Goal: Task Accomplishment & Management: Complete application form

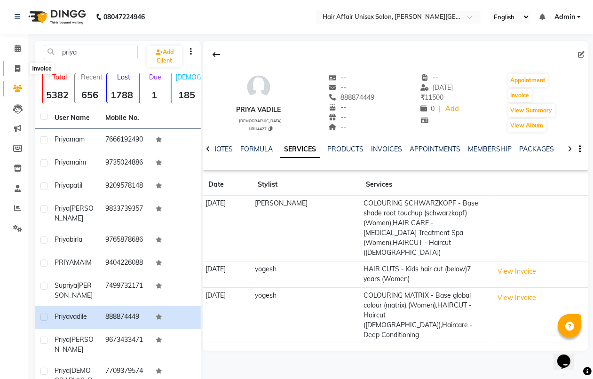
click at [17, 67] on icon at bounding box center [17, 68] width 5 height 7
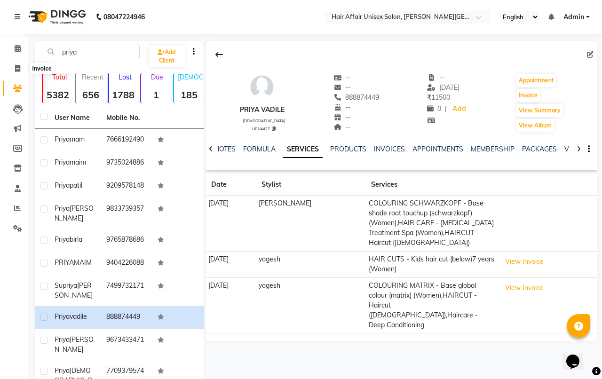
select select "6225"
select select "service"
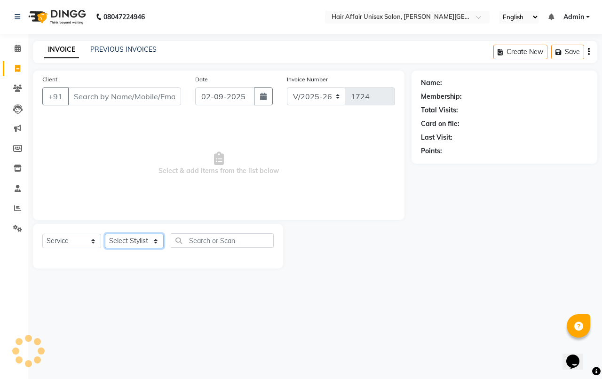
click at [144, 240] on select "Select Stylist [PERSON_NAME] kajal Kunal [PERSON_NAME] [PERSON_NAME] [PERSON_NA…" at bounding box center [134, 241] width 59 height 15
select select "60041"
click at [105, 234] on select "Select Stylist [PERSON_NAME] kajal Kunal [PERSON_NAME] [PERSON_NAME] [PERSON_NA…" at bounding box center [134, 241] width 59 height 15
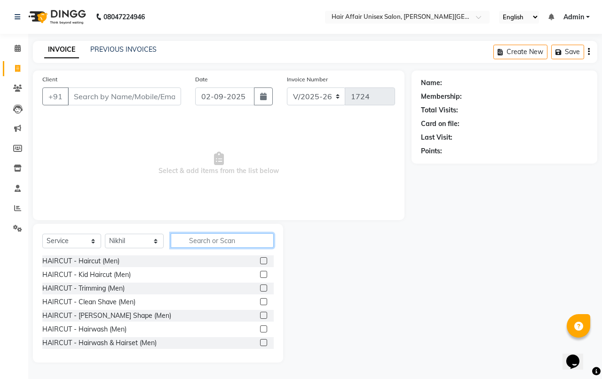
click at [189, 238] on input "text" at bounding box center [222, 240] width 103 height 15
type input "a"
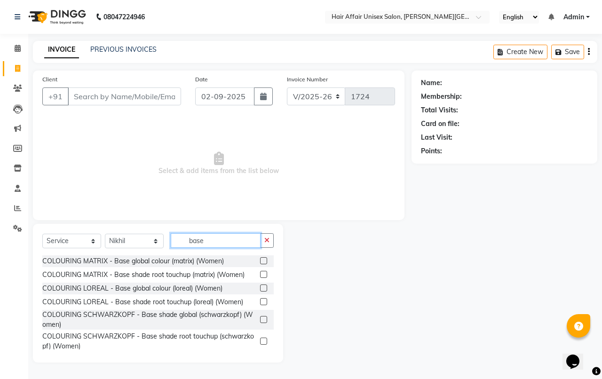
type input "base"
click at [260, 287] on label at bounding box center [263, 288] width 7 height 7
click at [260, 287] on input "checkbox" at bounding box center [263, 289] width 6 height 6
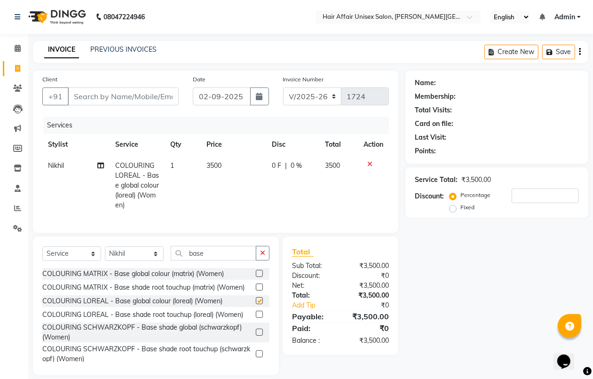
checkbox input "false"
click at [209, 164] on span "3500" at bounding box center [214, 165] width 15 height 8
select select "60041"
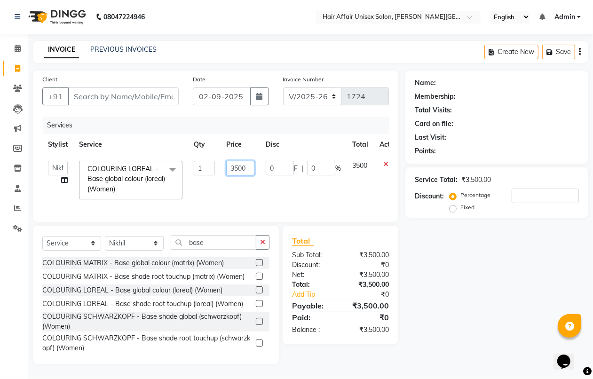
click at [234, 168] on input "3500" at bounding box center [240, 168] width 28 height 15
type input "5500"
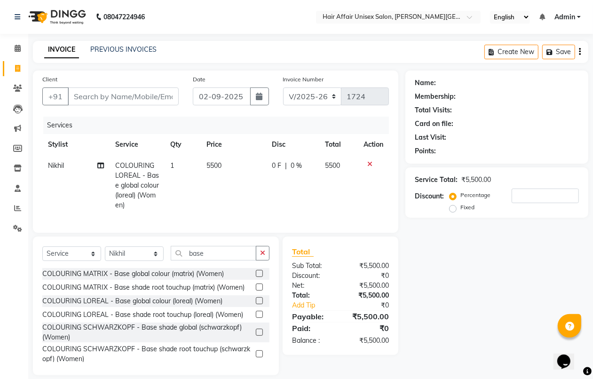
click at [217, 200] on tr "Nikhil COLOURING LOREAL - Base global colour (loreal) (Women) 1 5500 0 F | 0 % …" at bounding box center [215, 185] width 347 height 61
click at [72, 93] on input "Client" at bounding box center [123, 97] width 111 height 18
type input "p"
type input "0"
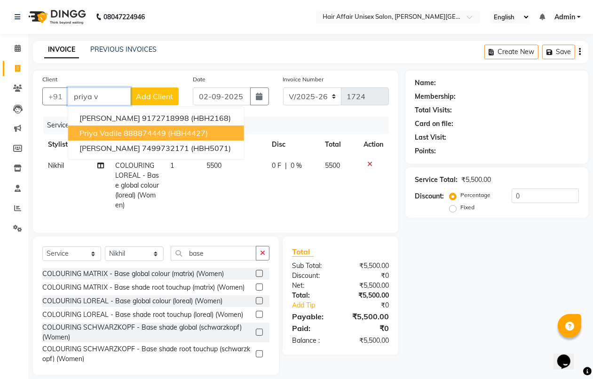
click at [124, 129] on ngb-highlight "888874449" at bounding box center [145, 132] width 42 height 9
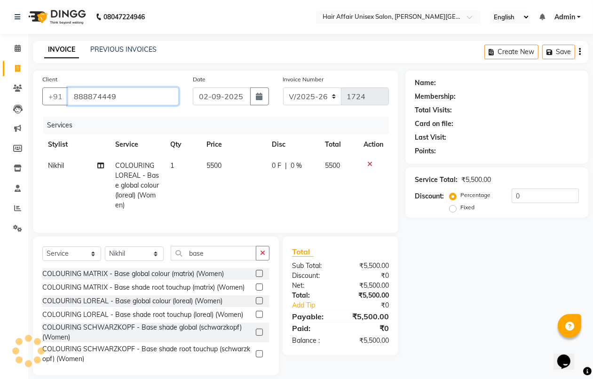
type input "888874449"
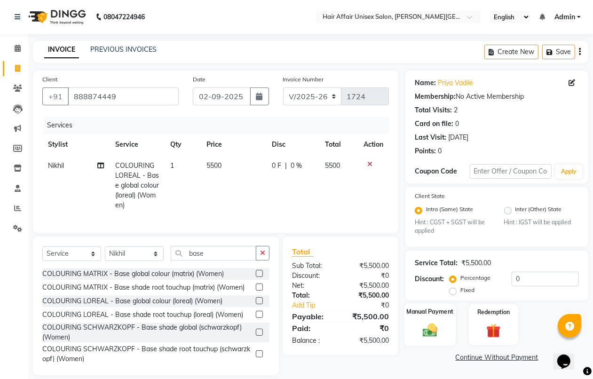
click at [439, 326] on img at bounding box center [430, 330] width 24 height 17
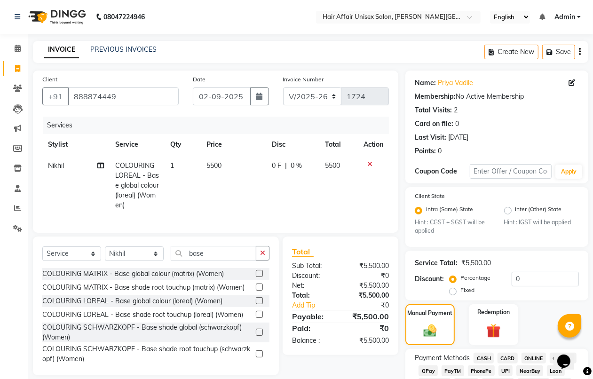
click at [480, 356] on span "CASH" at bounding box center [484, 358] width 20 height 11
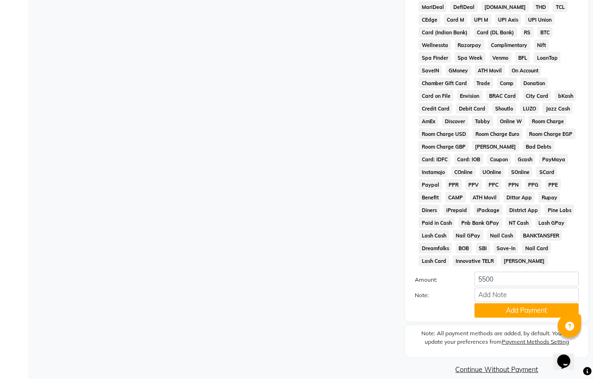
scroll to position [425, 0]
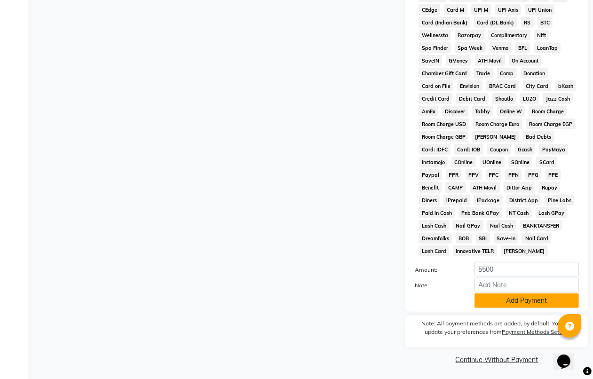
click at [504, 305] on button "Add Payment" at bounding box center [527, 301] width 104 height 15
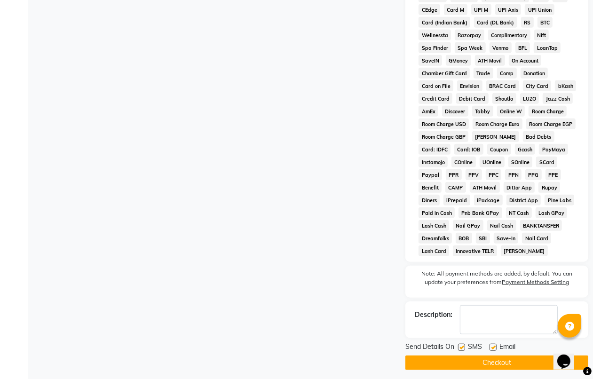
click at [516, 363] on button "Checkout" at bounding box center [497, 363] width 183 height 15
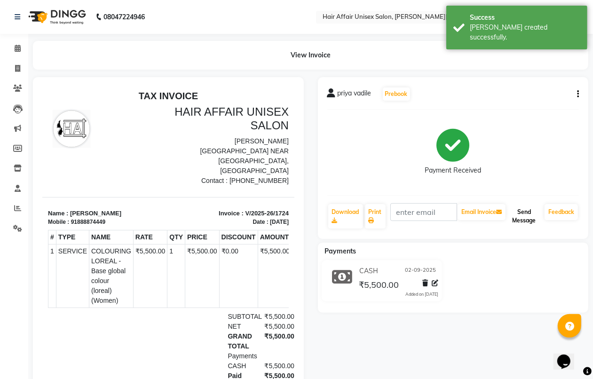
click at [523, 219] on button "Send Message" at bounding box center [524, 216] width 33 height 24
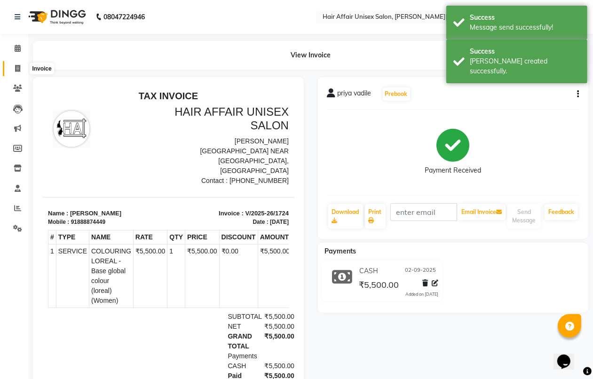
click at [15, 69] on icon at bounding box center [17, 68] width 5 height 7
select select "service"
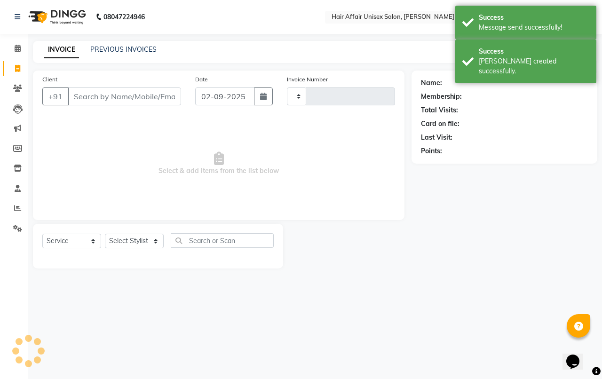
type input "1725"
select select "6225"
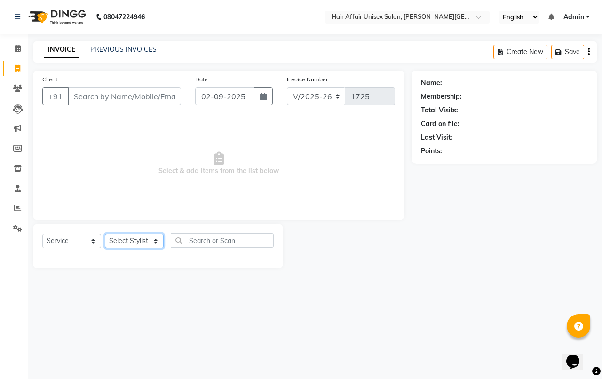
click at [140, 240] on select "Select Stylist [PERSON_NAME] kajal Kunal [PERSON_NAME] [PERSON_NAME] [PERSON_NA…" at bounding box center [134, 241] width 59 height 15
select select "46004"
click at [105, 234] on select "Select Stylist [PERSON_NAME] kajal Kunal [PERSON_NAME] [PERSON_NAME] [PERSON_NA…" at bounding box center [134, 241] width 59 height 15
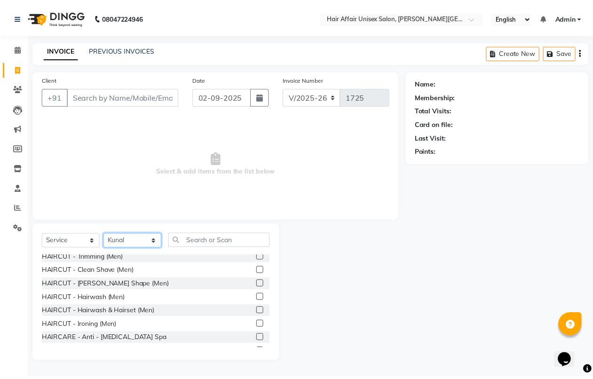
scroll to position [59, 0]
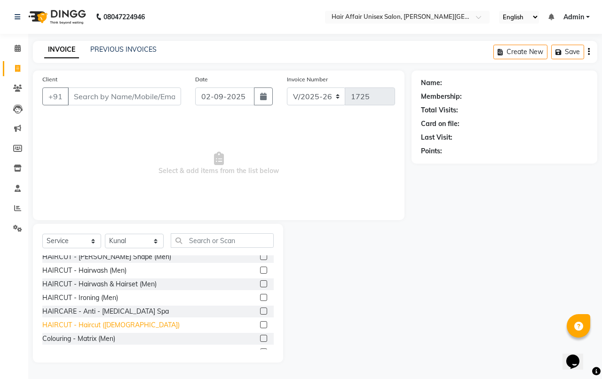
click at [95, 326] on div "HAIRCUT - Haircut ([DEMOGRAPHIC_DATA])" at bounding box center [110, 325] width 137 height 10
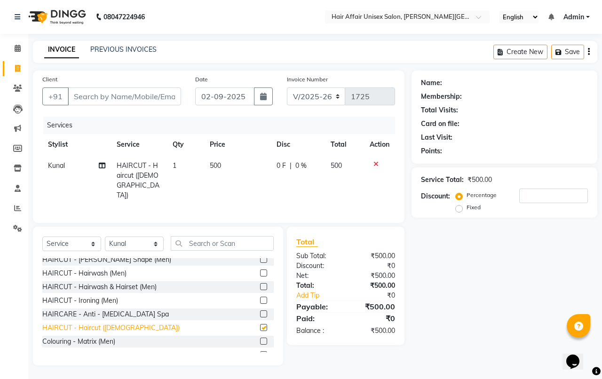
checkbox input "false"
click at [212, 166] on span "500" at bounding box center [215, 165] width 11 height 8
select select "46004"
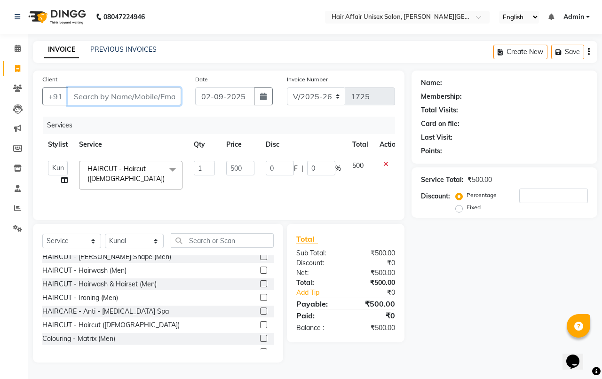
click at [72, 96] on input "Client" at bounding box center [124, 97] width 113 height 18
click at [234, 166] on input "500" at bounding box center [240, 168] width 28 height 15
click at [233, 170] on input "500" at bounding box center [240, 168] width 28 height 15
type input "600"
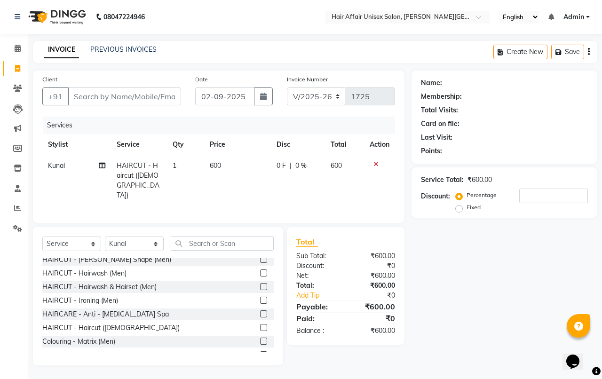
click at [231, 191] on div "Services Stylist Service Qty Price Disc Total Action Kunal HAIRCUT - Haircut ([…" at bounding box center [218, 165] width 353 height 97
click at [69, 99] on input "Client" at bounding box center [124, 97] width 113 height 18
type input "3"
type input "0"
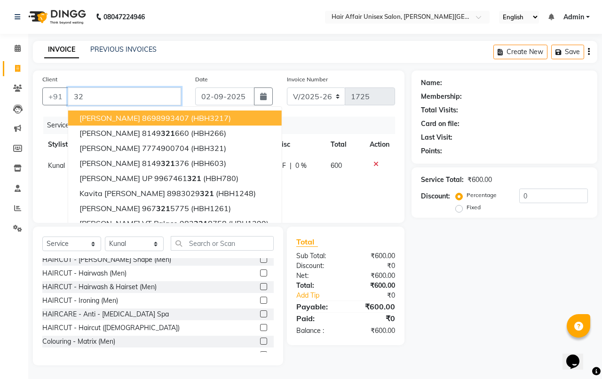
type input "3"
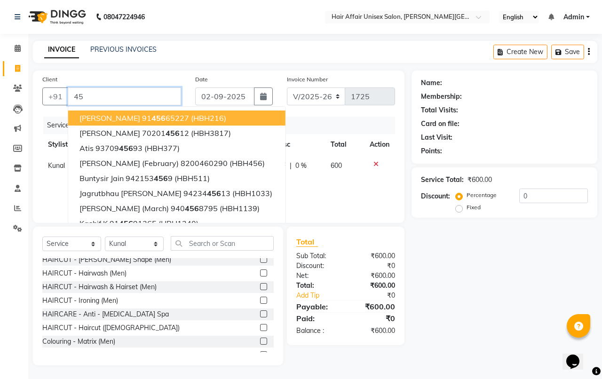
type input "4"
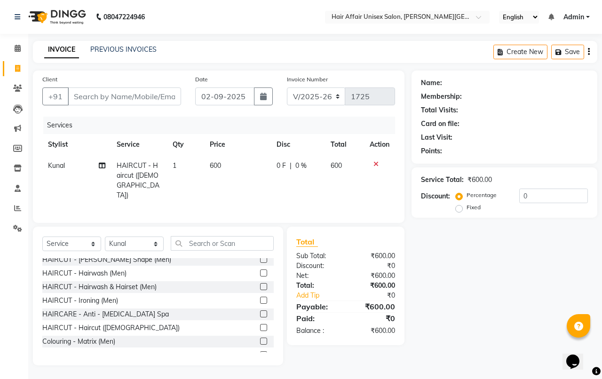
click at [210, 164] on span "600" at bounding box center [215, 165] width 11 height 8
select select "46004"
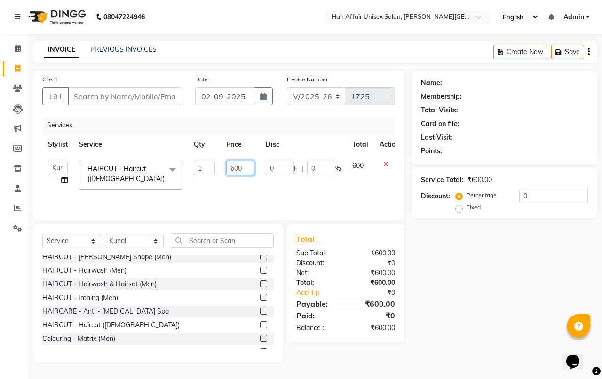
click at [234, 167] on input "600" at bounding box center [240, 168] width 28 height 15
type input "500"
click at [247, 199] on div "Services Stylist Service Qty Price Disc Total Action [PERSON_NAME] kajal Kunal …" at bounding box center [218, 164] width 353 height 94
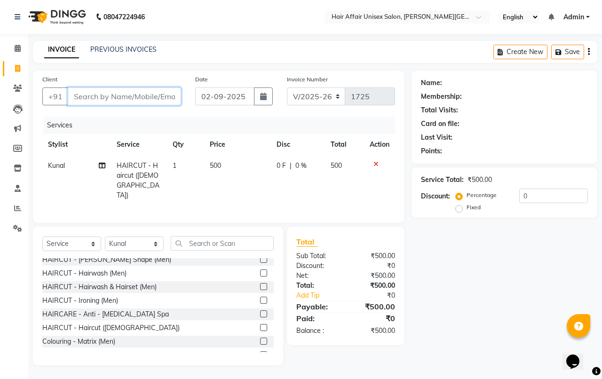
click at [72, 93] on input "Client" at bounding box center [124, 97] width 113 height 18
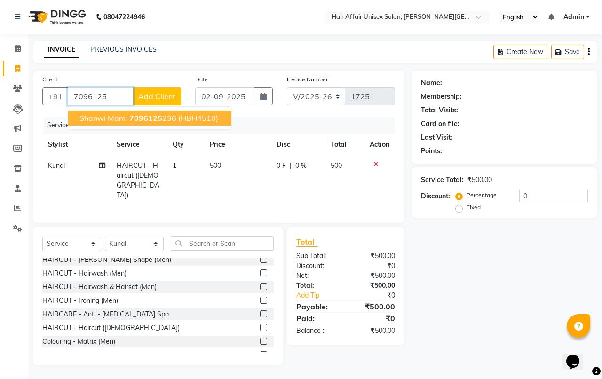
click at [115, 116] on span "shanwi mam" at bounding box center [103, 117] width 46 height 9
type input "7096125236"
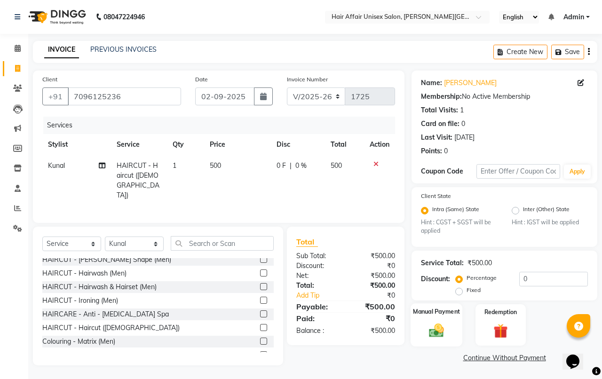
click at [440, 316] on div "Manual Payment" at bounding box center [437, 324] width 52 height 43
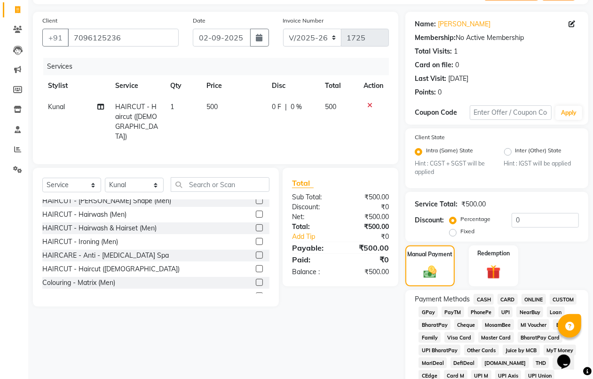
click at [482, 311] on span "PhonePe" at bounding box center [481, 312] width 27 height 11
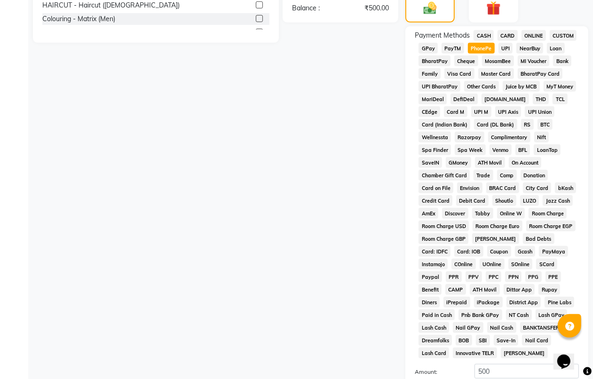
scroll to position [412, 0]
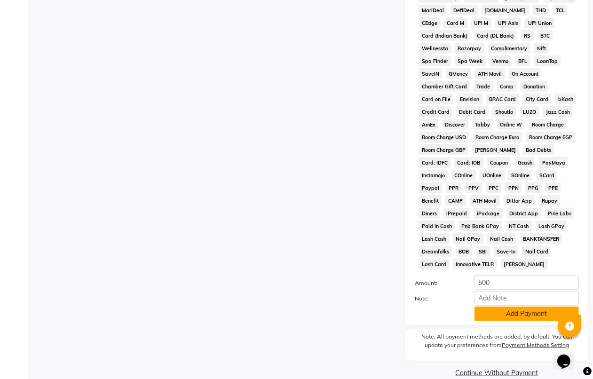
click at [516, 315] on button "Add Payment" at bounding box center [527, 314] width 104 height 15
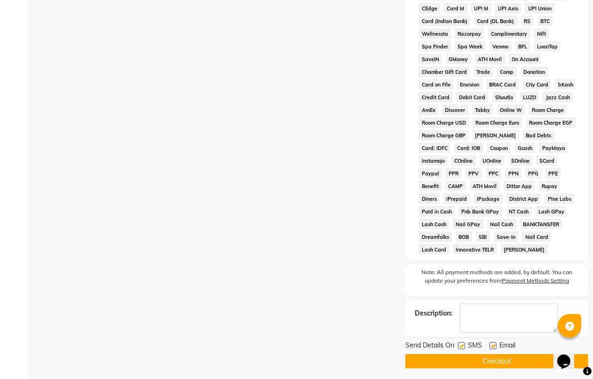
scroll to position [429, 0]
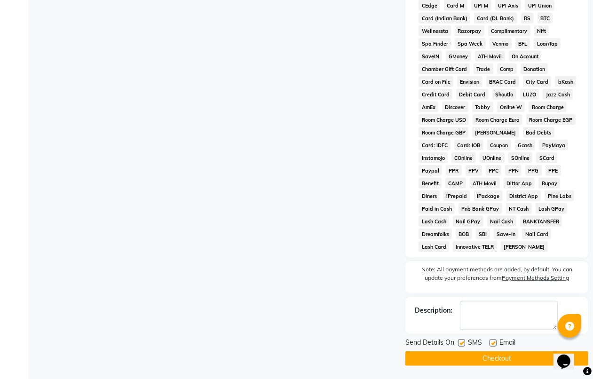
click at [520, 359] on button "Checkout" at bounding box center [497, 358] width 183 height 15
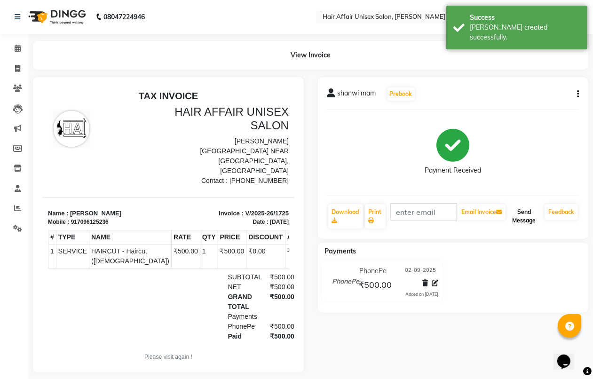
click at [533, 223] on button "Send Message" at bounding box center [524, 216] width 33 height 24
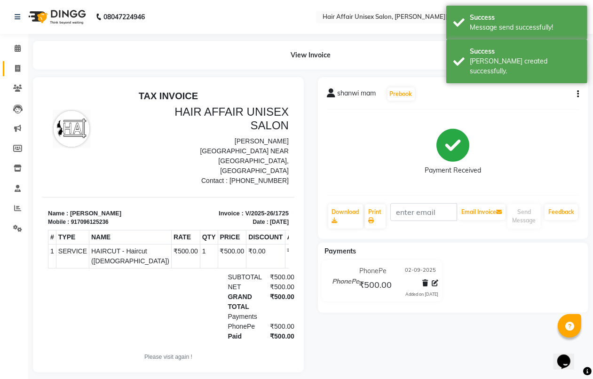
click at [16, 68] on icon at bounding box center [17, 68] width 5 height 7
select select "6225"
select select "service"
